Goal: Task Accomplishment & Management: Manage account settings

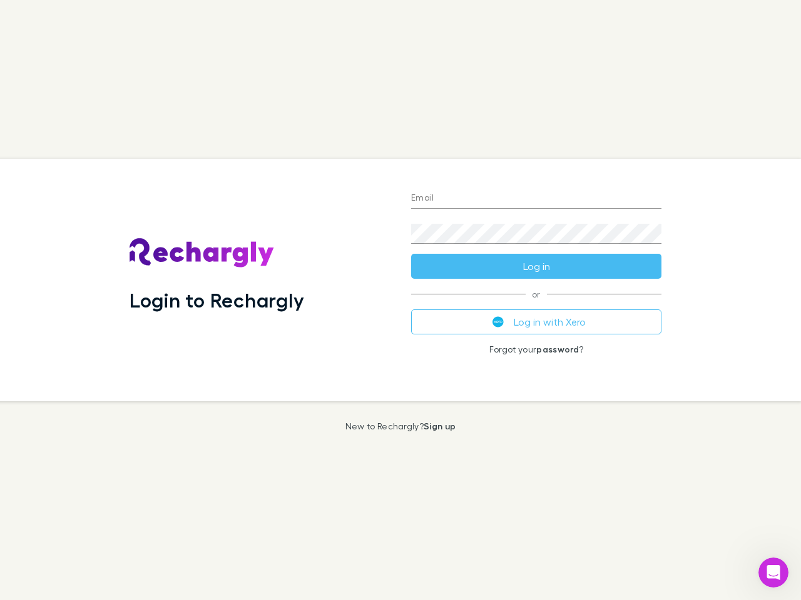
click at [400, 300] on div "Login to Rechargly" at bounding box center [259, 280] width 281 height 243
click at [536, 199] on input "Email" at bounding box center [536, 199] width 250 height 20
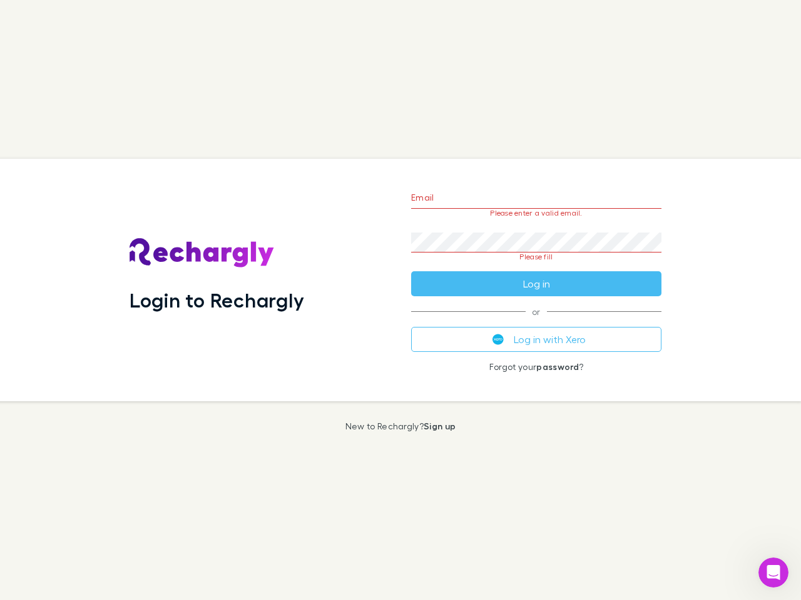
click at [536, 266] on form "Email Please enter a valid email. Password Please fill Log in" at bounding box center [536, 238] width 250 height 118
click at [536, 322] on div "Email Please enter a valid email. Password Please fill Log in or Log in with Xe…" at bounding box center [536, 280] width 270 height 243
click at [773, 573] on icon "Open Intercom Messenger" at bounding box center [773, 573] width 21 height 21
